Goal: Find contact information: Find contact information

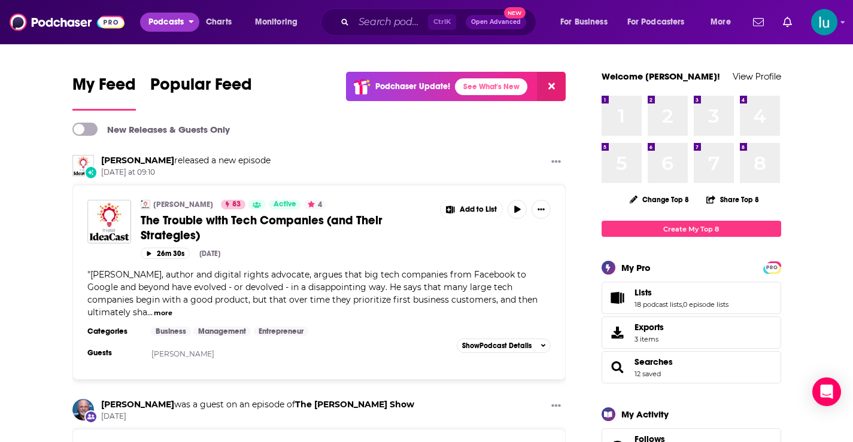
click at [168, 19] on span "Podcasts" at bounding box center [165, 22] width 35 height 17
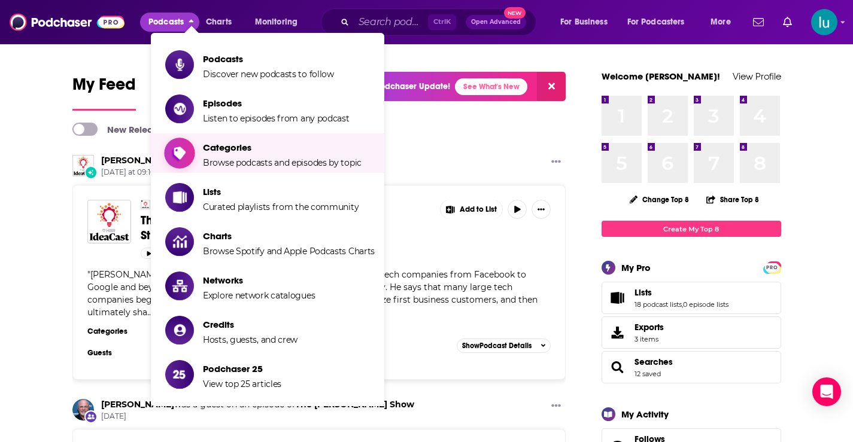
click at [212, 146] on span "Categories" at bounding box center [282, 147] width 159 height 11
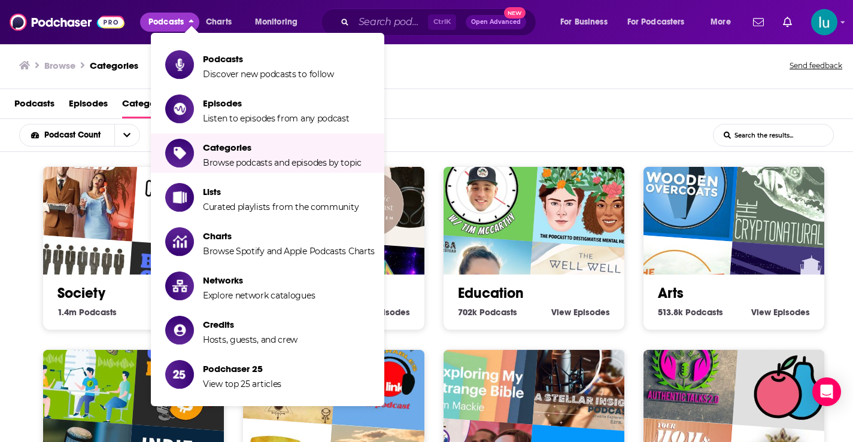
click at [49, 322] on div "Society 1.4m Society Podcasts View Society Episodes" at bounding box center [133, 248] width 182 height 164
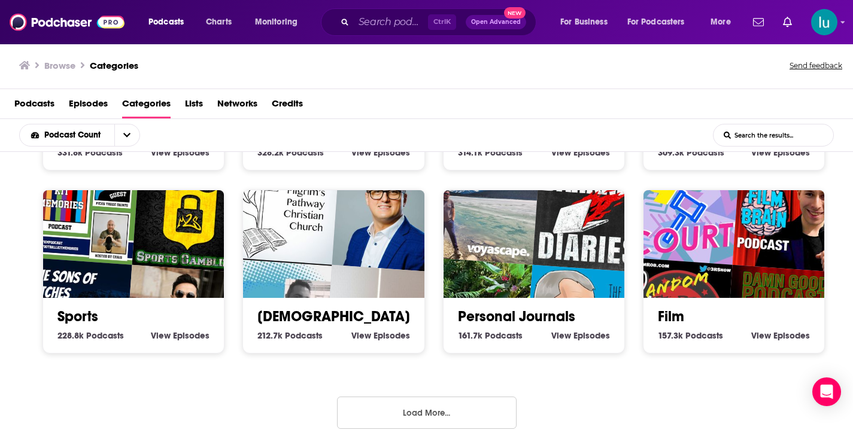
scroll to position [530, 0]
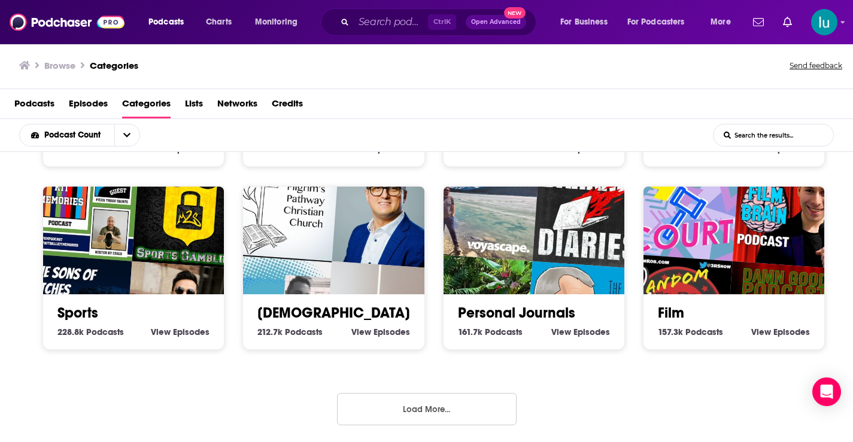
click at [414, 409] on button "Load More..." at bounding box center [426, 409] width 179 height 32
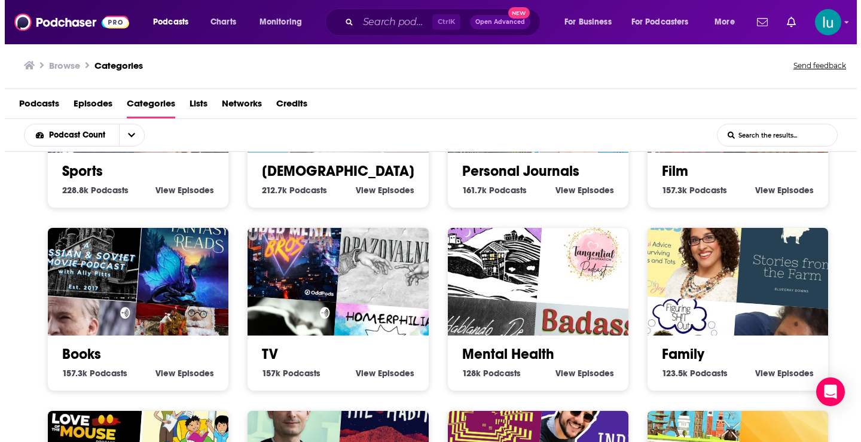
scroll to position [674, 0]
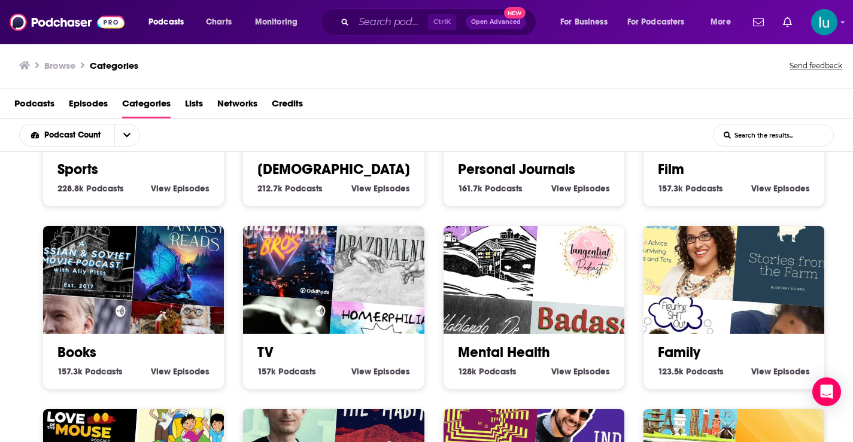
click at [96, 278] on img "A Russian & Soviet Movie Podcast with Ally Pitts" at bounding box center [82, 243] width 116 height 116
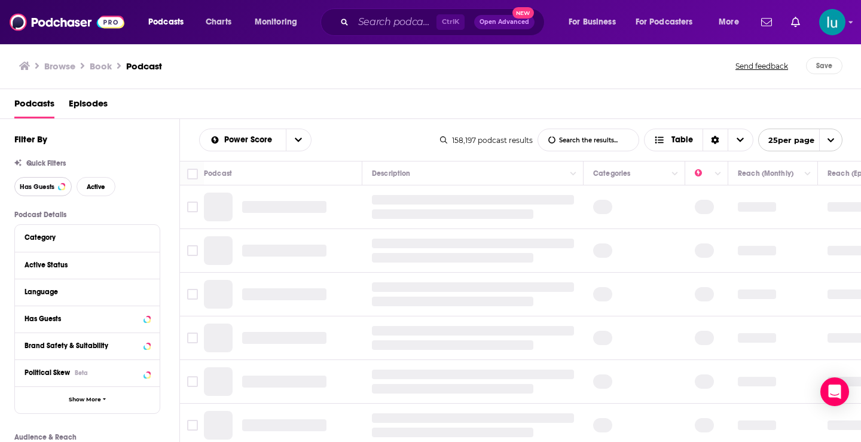
click at [38, 184] on span "Has Guests" at bounding box center [37, 187] width 35 height 7
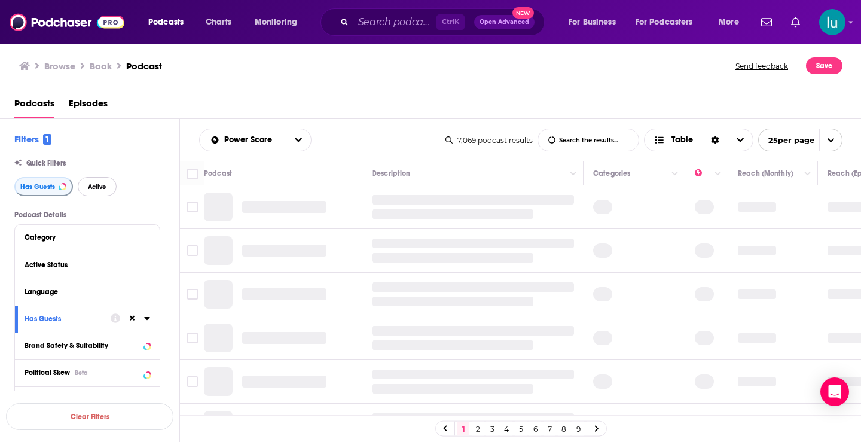
click at [96, 184] on span "Active" at bounding box center [97, 187] width 19 height 7
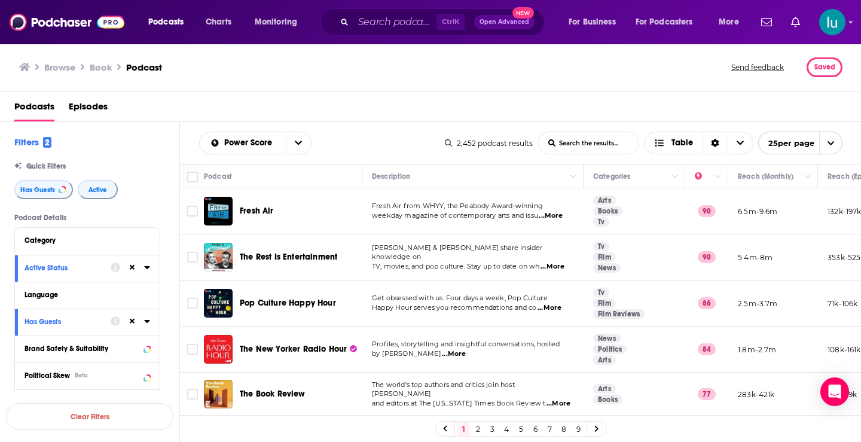
click at [568, 142] on input "List Search Input" at bounding box center [588, 143] width 101 height 22
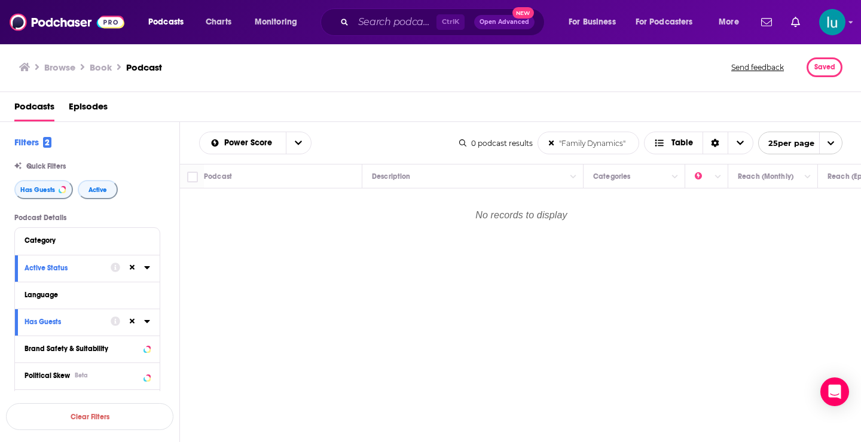
click at [586, 143] on input ""Family Dynamics"" at bounding box center [588, 143] width 101 height 22
type input ""Family""
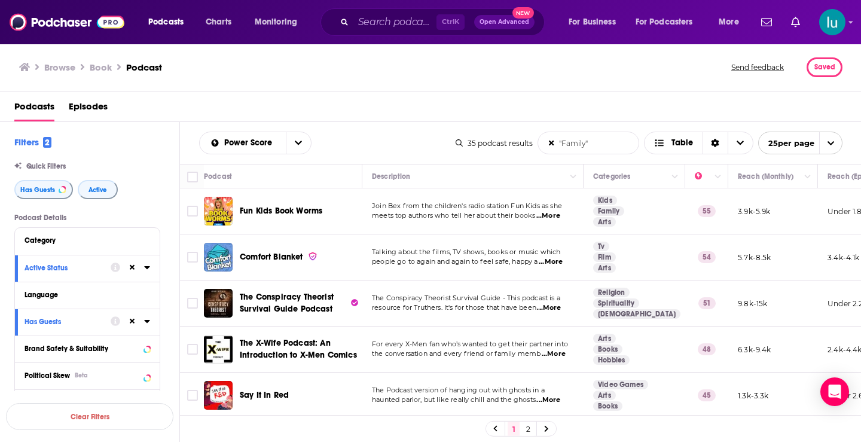
click at [558, 263] on span "...More" at bounding box center [551, 262] width 24 height 10
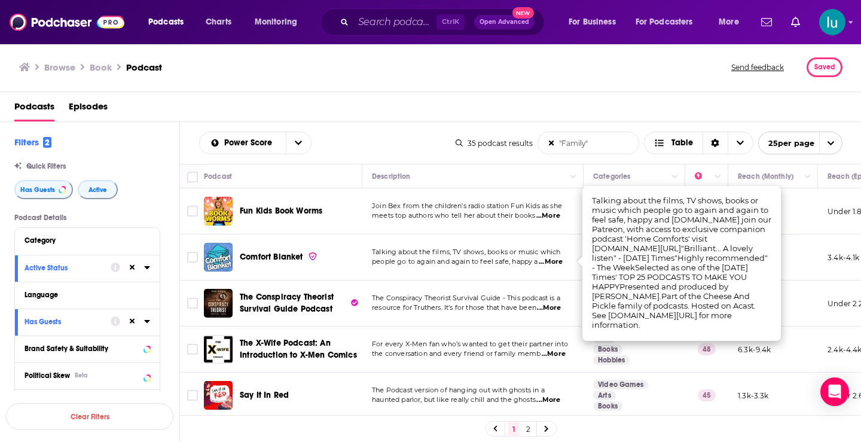
click at [558, 263] on span "...More" at bounding box center [551, 262] width 24 height 10
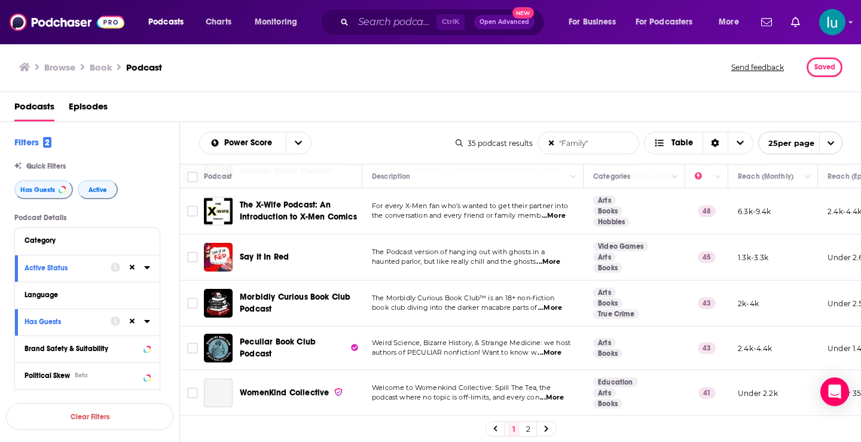
scroll to position [144, 0]
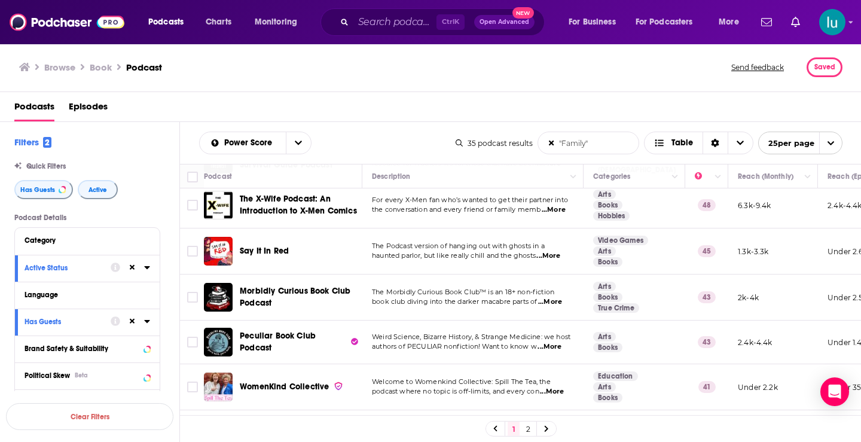
click at [554, 302] on span "...More" at bounding box center [550, 302] width 24 height 10
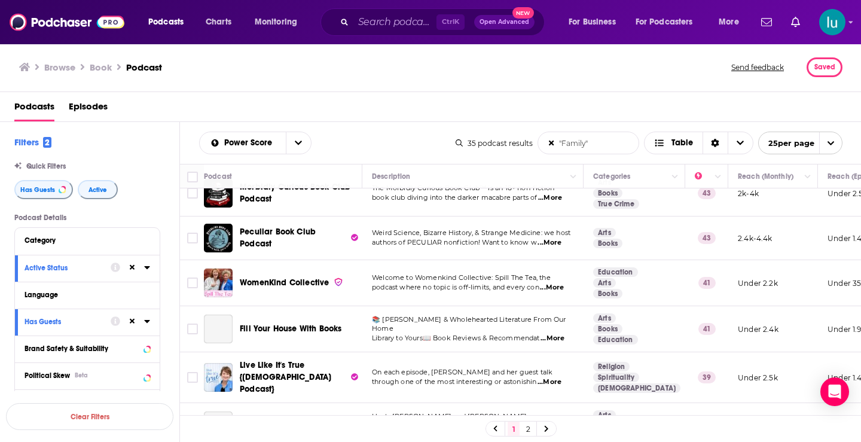
scroll to position [294, 0]
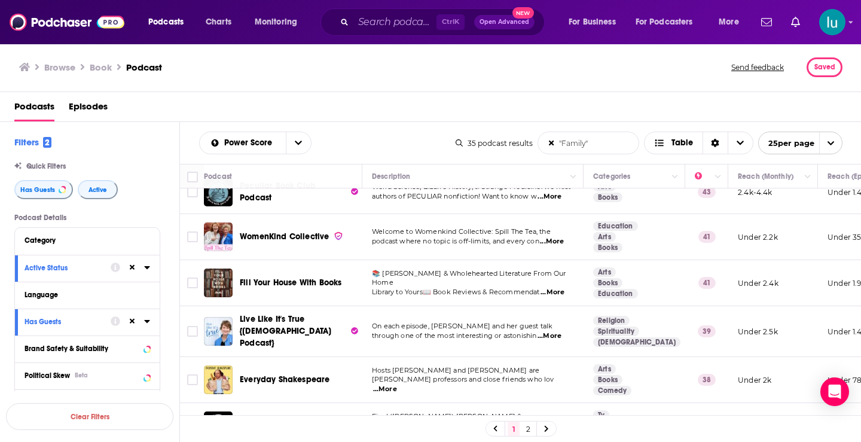
click at [554, 240] on span "...More" at bounding box center [552, 242] width 24 height 10
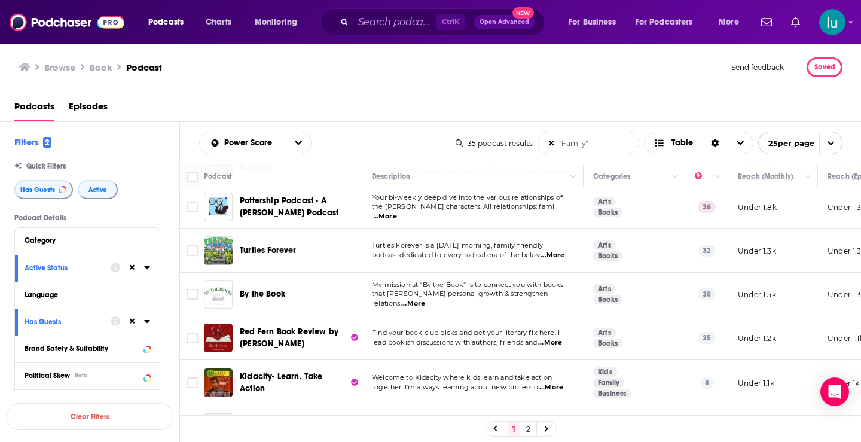
scroll to position [561, 0]
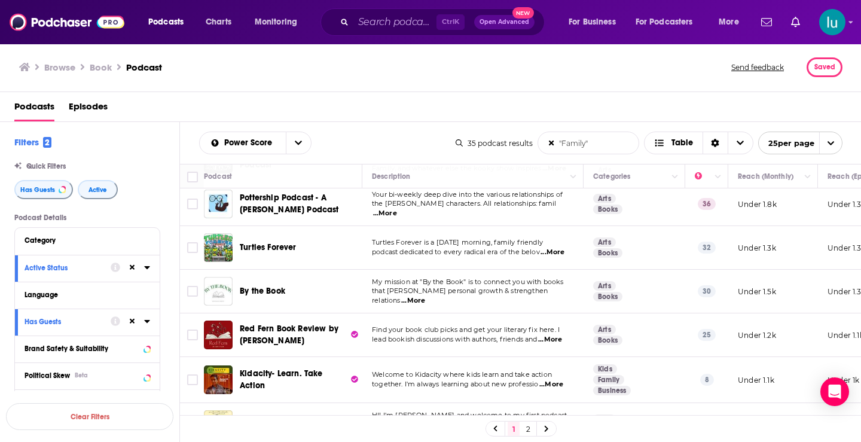
click at [425, 296] on span "...More" at bounding box center [413, 301] width 24 height 10
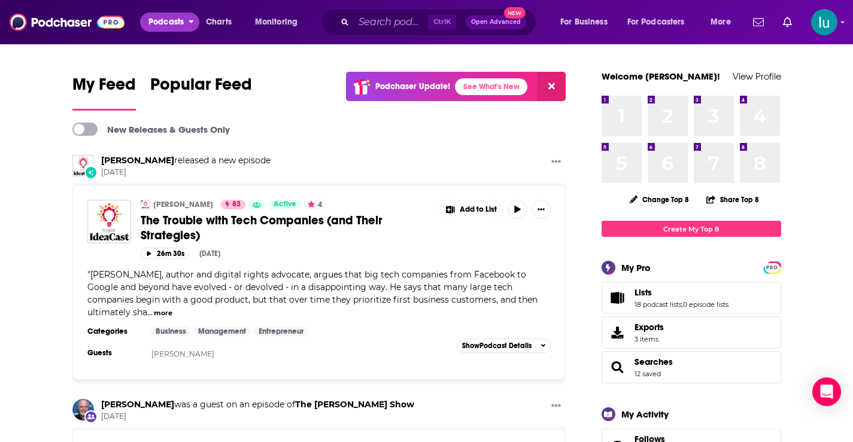
click at [165, 23] on span "Podcasts" at bounding box center [165, 22] width 35 height 17
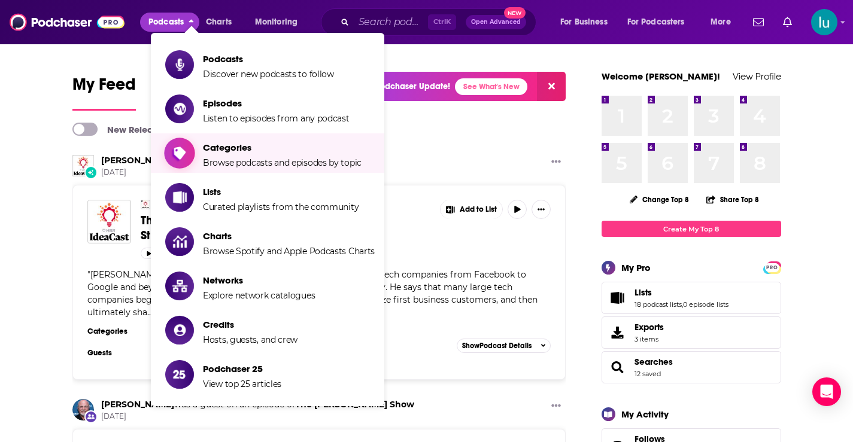
click at [239, 156] on span "Categories Browse podcasts and episodes by topic" at bounding box center [282, 153] width 159 height 30
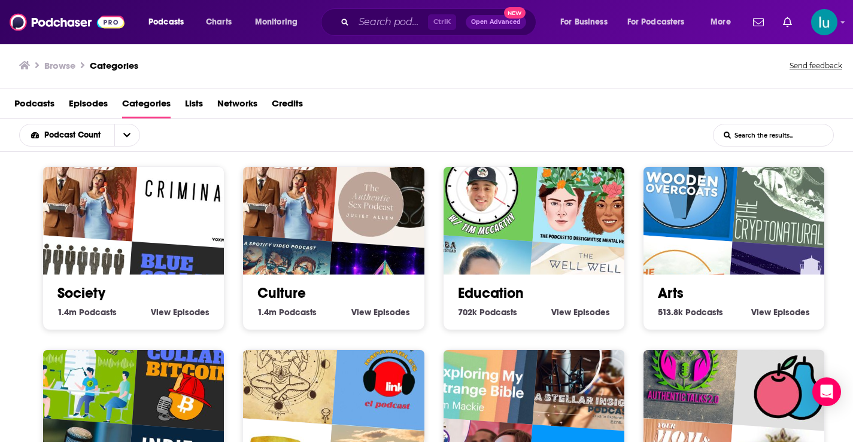
click at [50, 326] on div "Society 1.4m Society Podcasts View Society Episodes" at bounding box center [133, 248] width 182 height 164
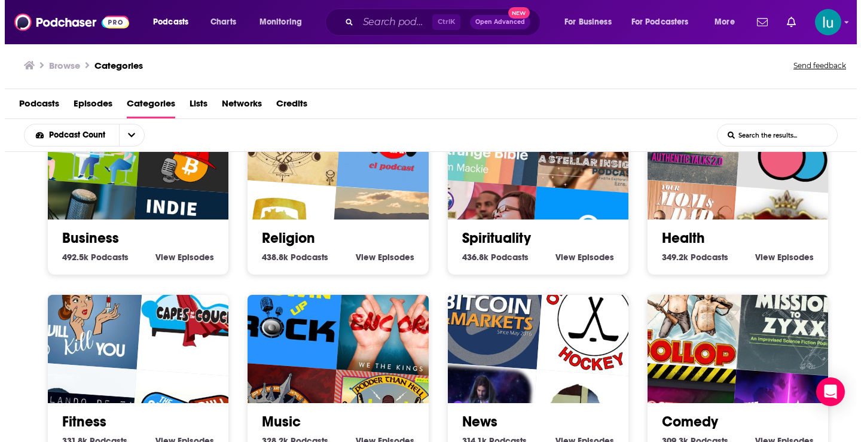
scroll to position [239, 0]
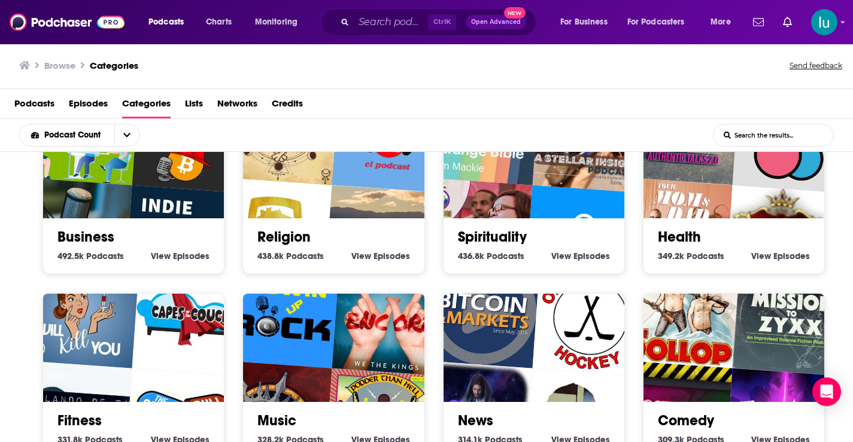
click at [704, 190] on img "Your Mom & Dad" at bounding box center [674, 236] width 116 height 116
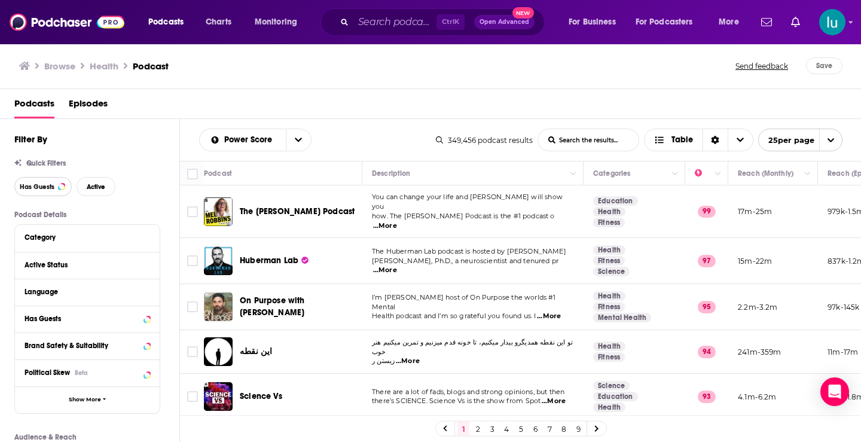
click at [41, 186] on span "Has Guests" at bounding box center [37, 187] width 35 height 7
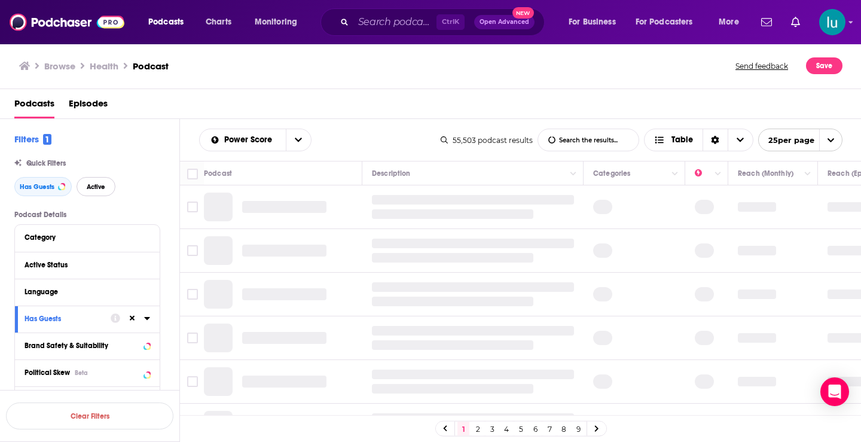
click at [97, 188] on span "Active" at bounding box center [96, 187] width 19 height 7
click at [564, 144] on input "List Search Input" at bounding box center [588, 140] width 101 height 22
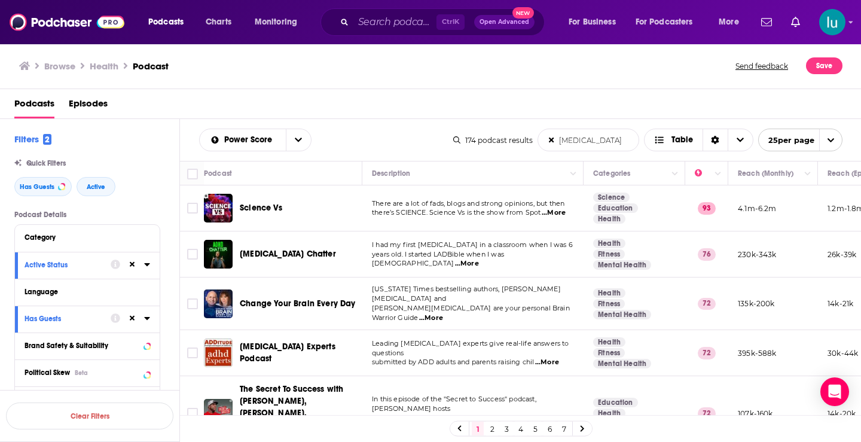
type input "[MEDICAL_DATA]"
click at [479, 260] on span "...More" at bounding box center [467, 264] width 24 height 10
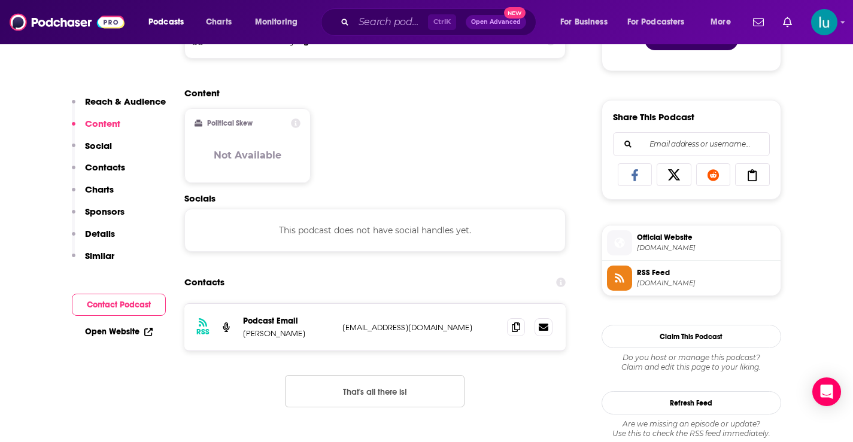
scroll to position [720, 0]
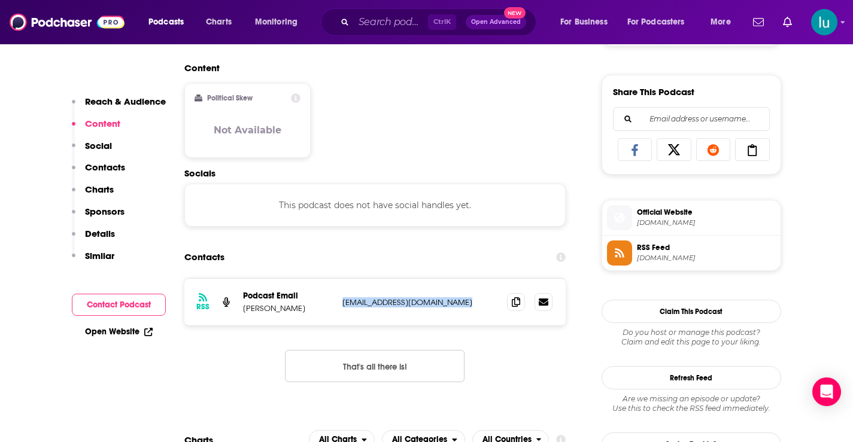
drag, startPoint x: 460, startPoint y: 304, endPoint x: 360, endPoint y: 306, distance: 99.9
click at [342, 303] on p "bythebookwithkatie@gmail.com" at bounding box center [420, 302] width 156 height 10
copy p "bythebookwithkatie@gmail.com"
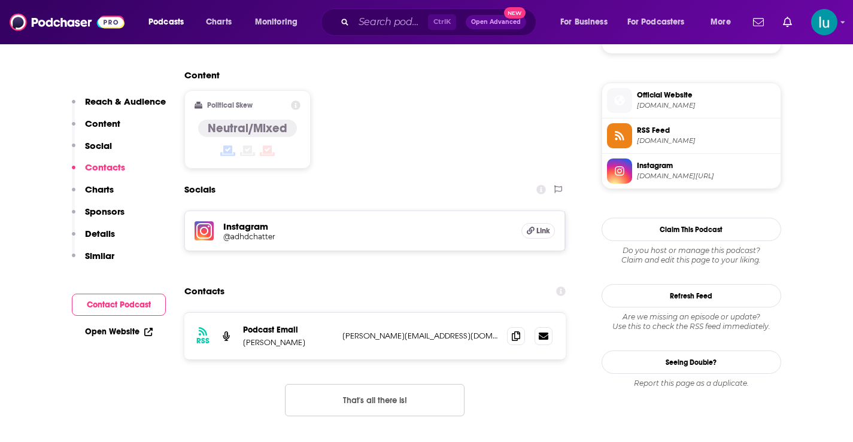
scroll to position [943, 0]
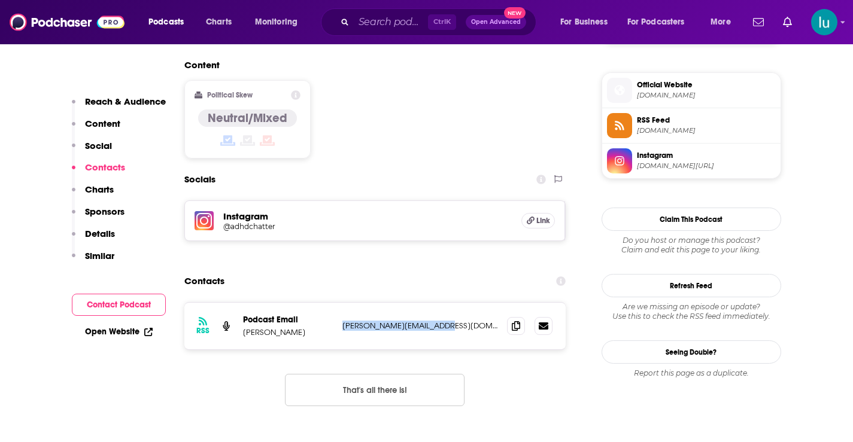
drag, startPoint x: 456, startPoint y: 264, endPoint x: 365, endPoint y: 275, distance: 91.6
click at [341, 303] on div "RSS Podcast Email [PERSON_NAME] [PERSON_NAME][EMAIL_ADDRESS][DOMAIN_NAME] [DOMA…" at bounding box center [375, 326] width 382 height 47
copy p "[PERSON_NAME][EMAIL_ADDRESS][DOMAIN_NAME]"
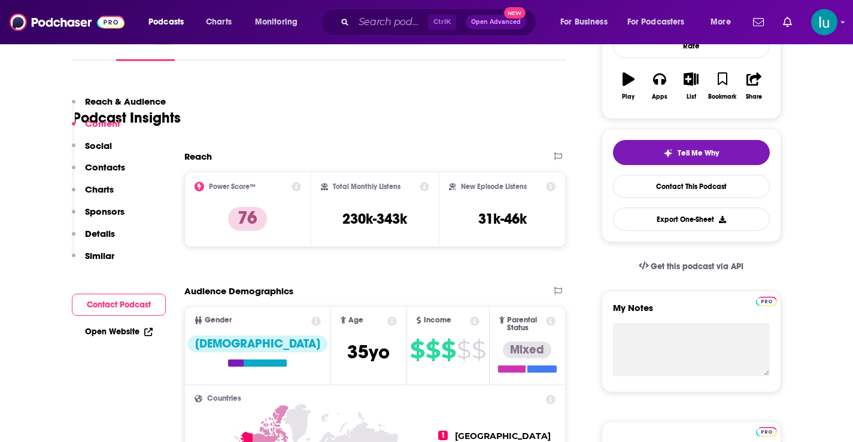
scroll to position [0, 0]
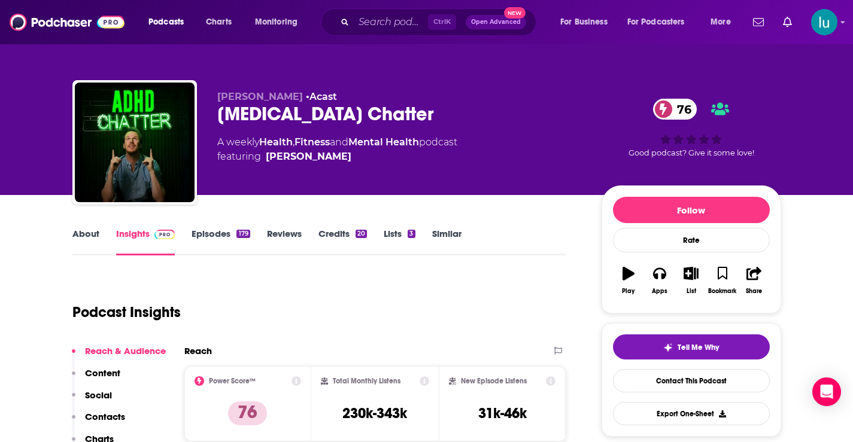
click at [209, 235] on link "Episodes 179" at bounding box center [220, 242] width 58 height 28
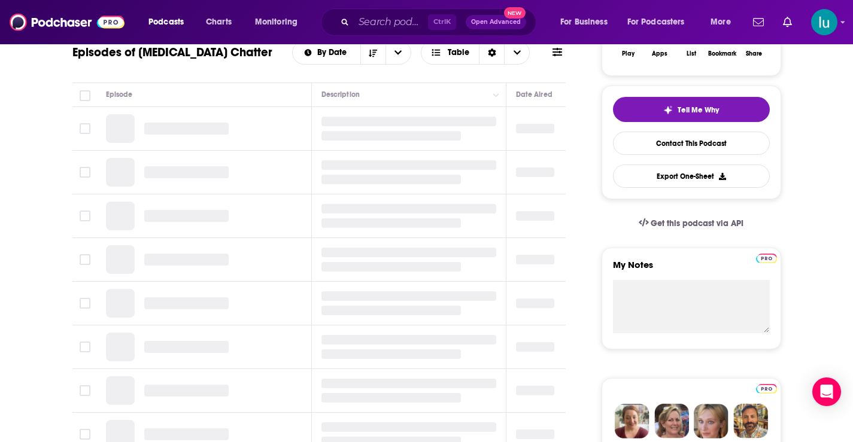
scroll to position [197, 0]
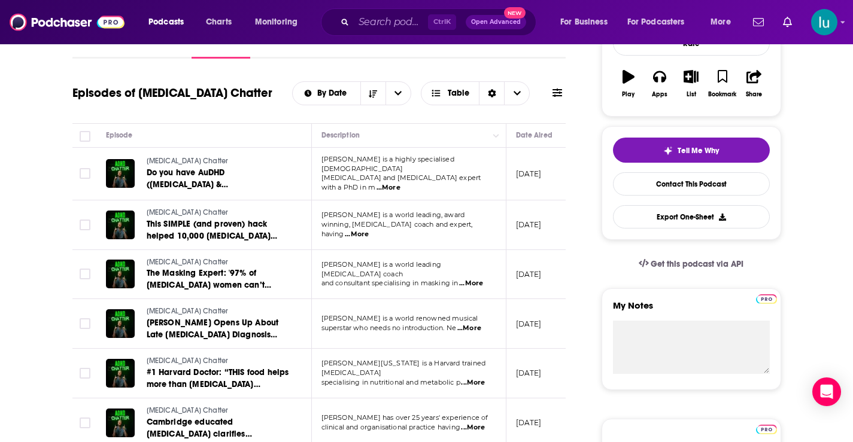
click at [472, 325] on span "...More" at bounding box center [469, 329] width 24 height 10
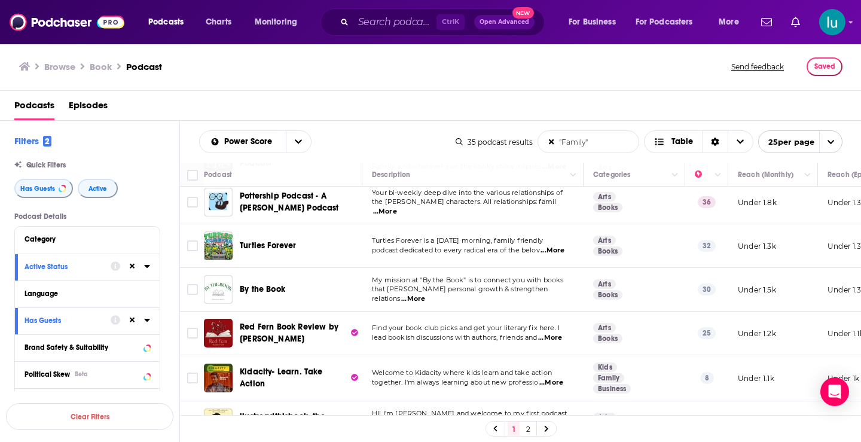
click at [556, 333] on span "...More" at bounding box center [550, 338] width 24 height 10
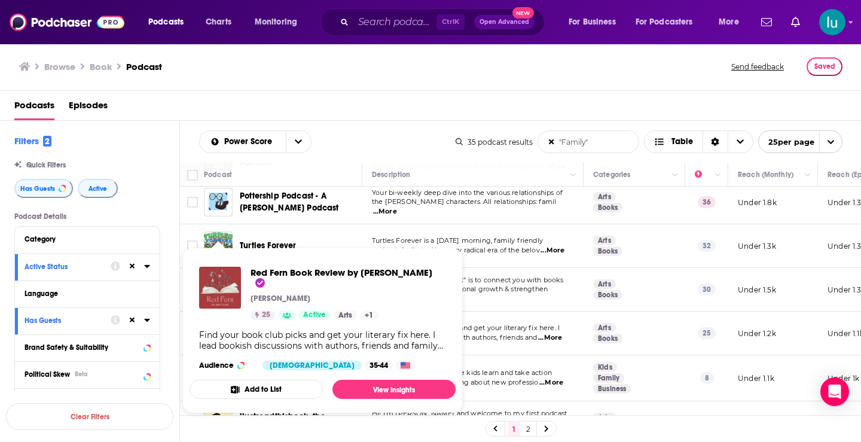
drag, startPoint x: 216, startPoint y: 329, endPoint x: 209, endPoint y: 285, distance: 44.8
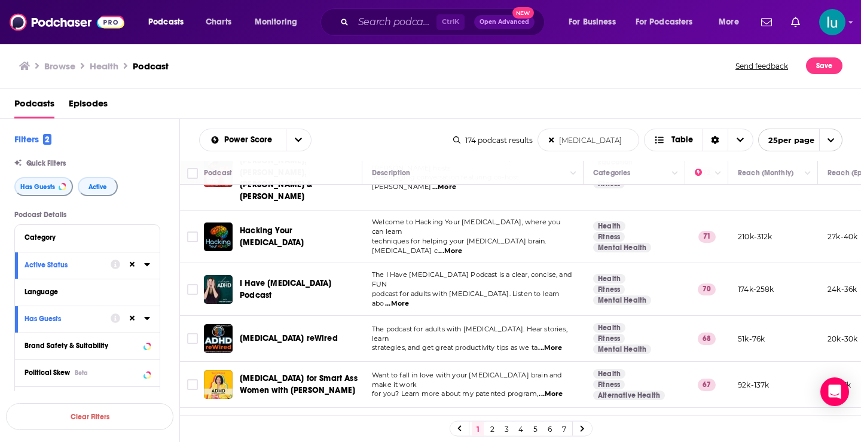
scroll to position [267, 0]
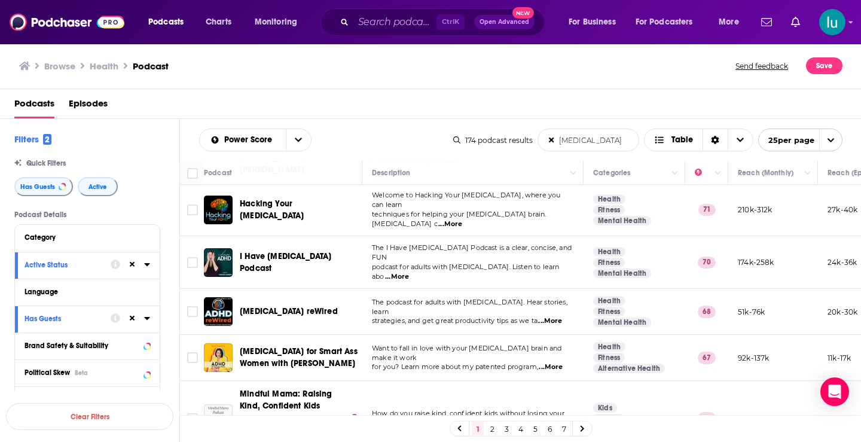
click at [561, 316] on span "...More" at bounding box center [550, 321] width 24 height 10
